Goal: Task Accomplishment & Management: Manage account settings

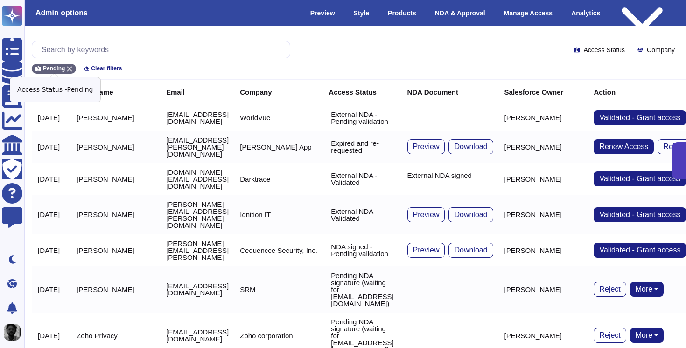
click at [68, 68] on icon at bounding box center [70, 69] width 6 height 6
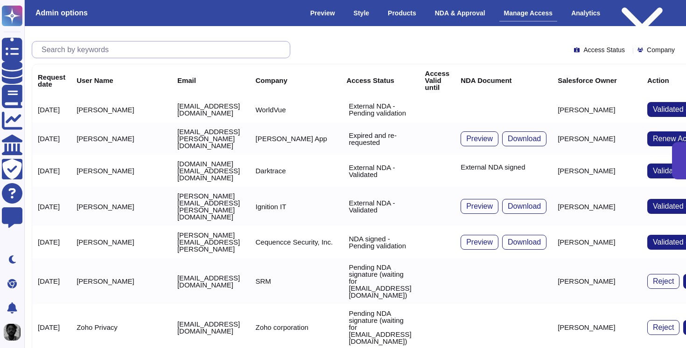
click at [91, 51] on input "text" at bounding box center [163, 50] width 253 height 16
paste input "[PERSON_NAME][EMAIL_ADDRESS][DOMAIN_NAME]"
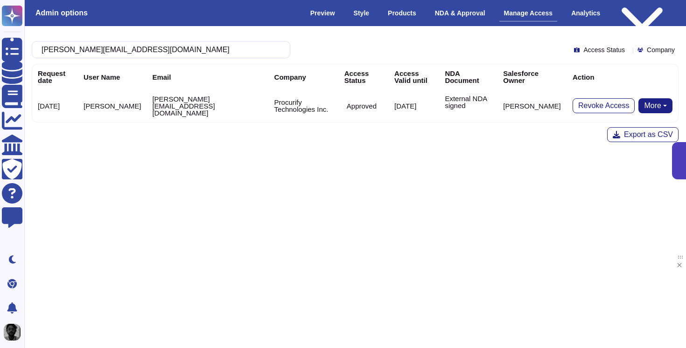
click at [669, 104] on button "More" at bounding box center [655, 105] width 34 height 15
click at [236, 51] on input "[PERSON_NAME][EMAIL_ADDRESS][DOMAIN_NAME]" at bounding box center [158, 50] width 243 height 16
paste input "[PERSON_NAME].[PERSON_NAME]@datacom"
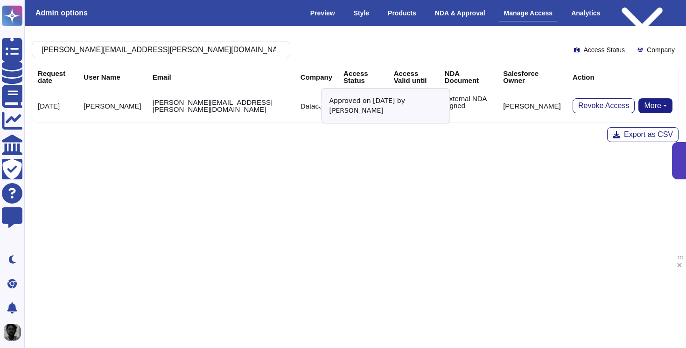
type input "[PERSON_NAME][EMAIL_ADDRESS][PERSON_NAME][DOMAIN_NAME]"
